Goal: Transaction & Acquisition: Purchase product/service

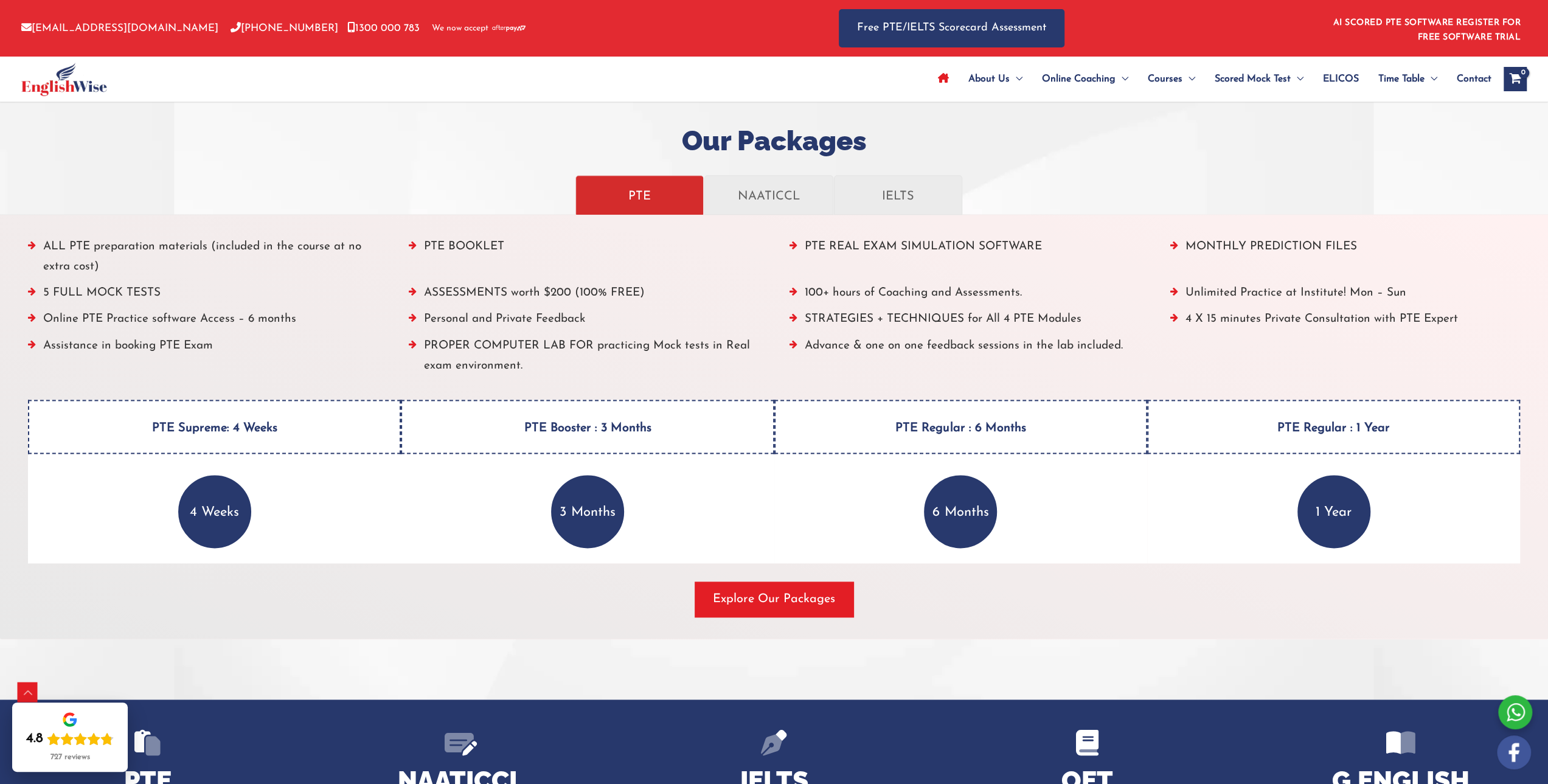
scroll to position [1398, 0]
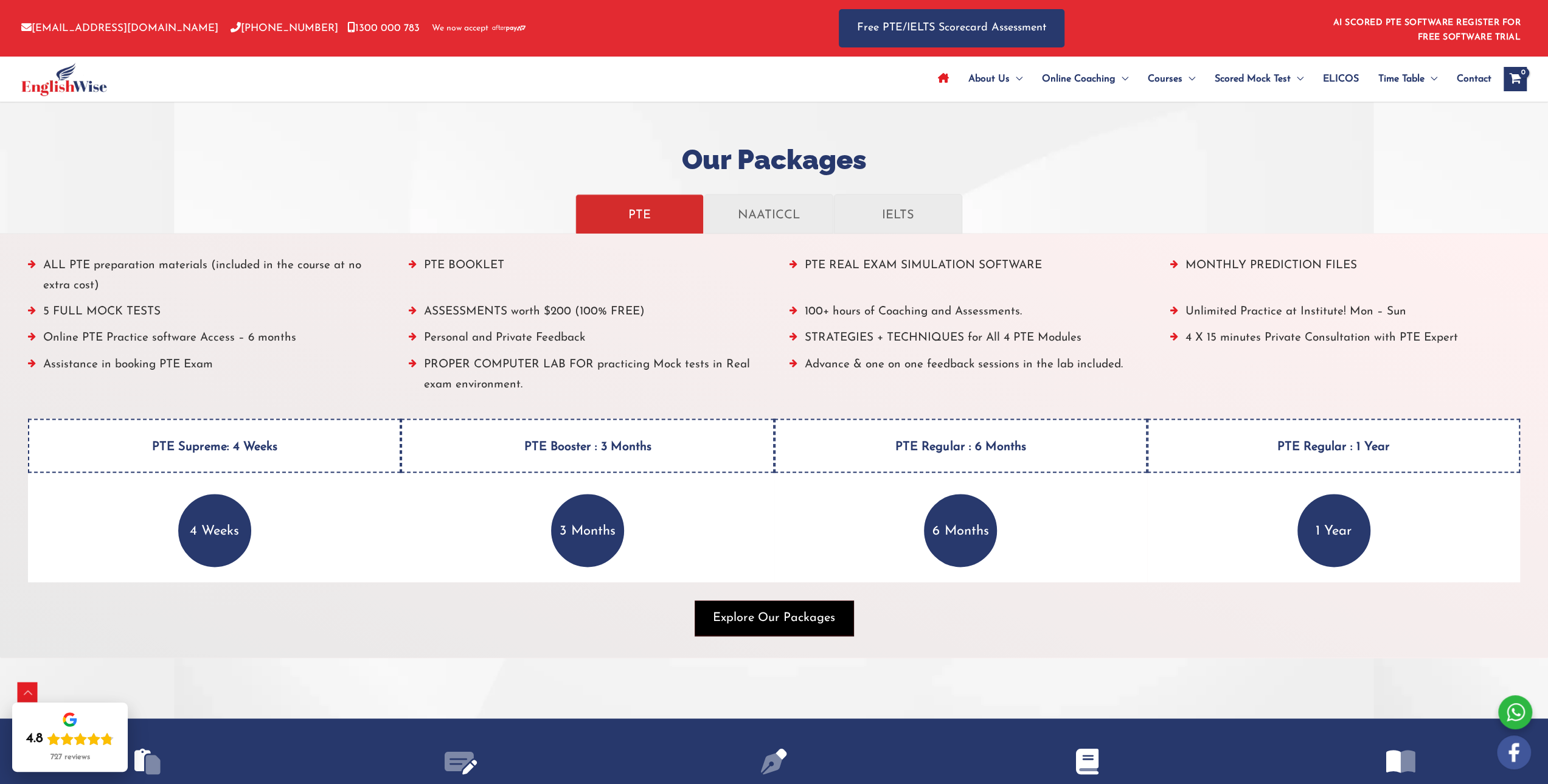
click at [732, 600] on span "button" at bounding box center [774, 618] width 159 height 35
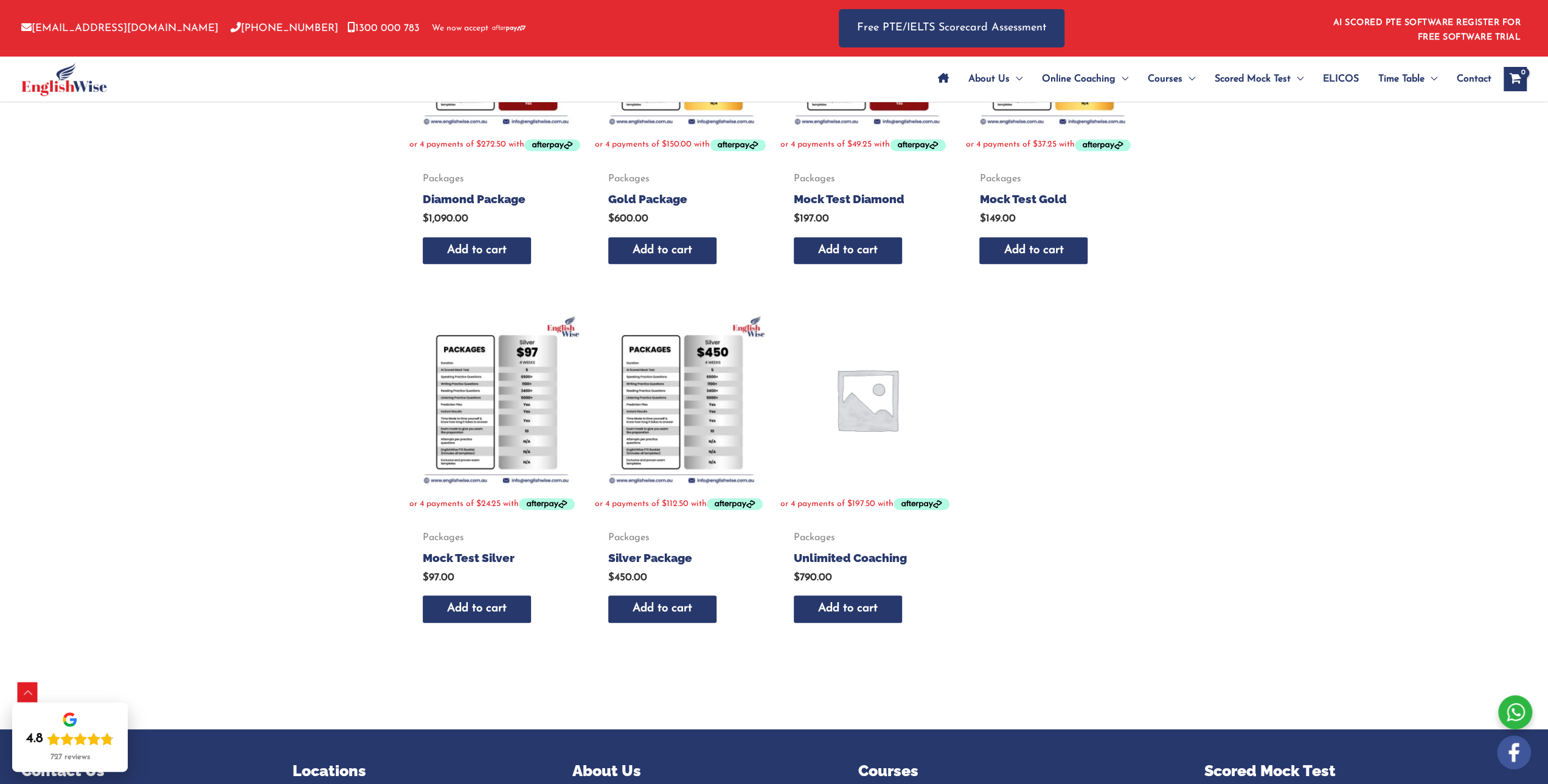
scroll to position [182, 0]
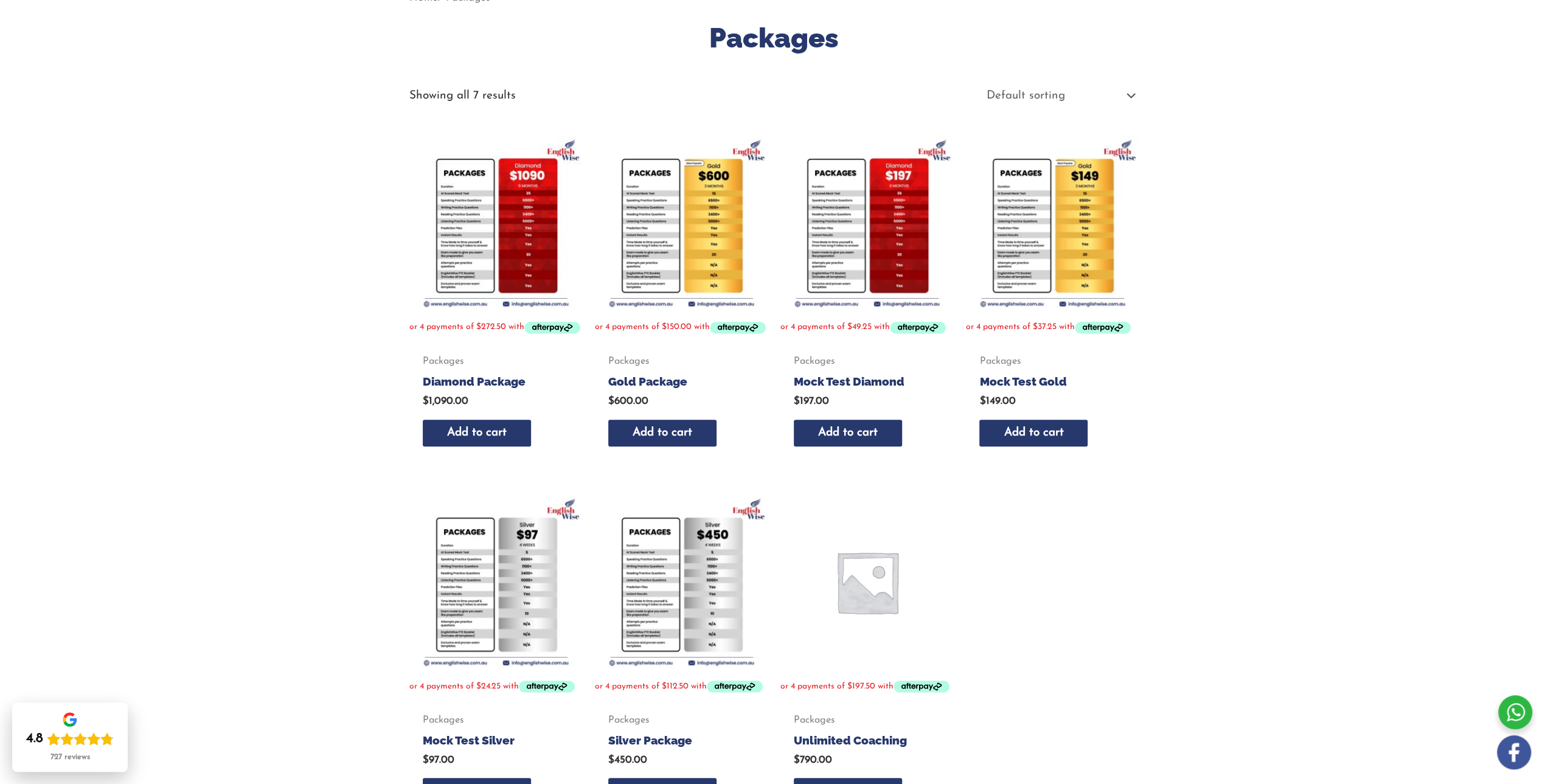
click at [1045, 155] on img at bounding box center [1052, 223] width 173 height 173
